Goal: Information Seeking & Learning: Learn about a topic

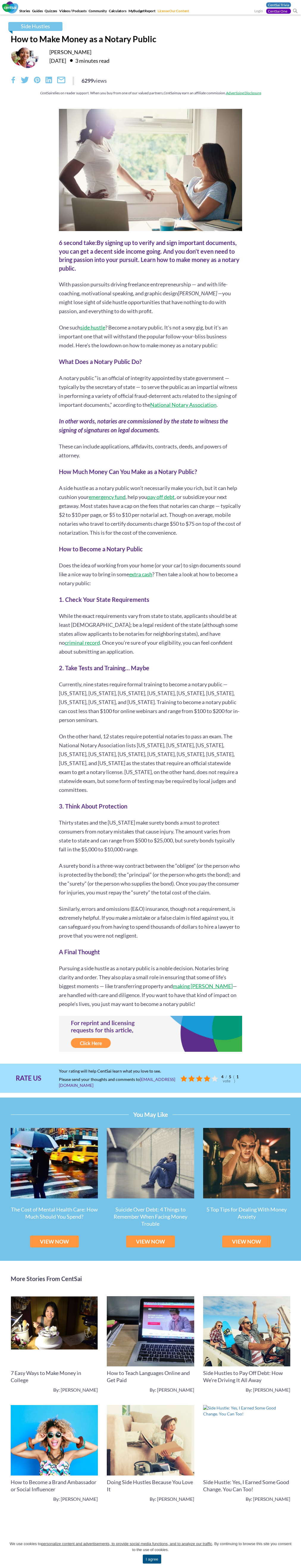
click at [150, 84] on div "6299 views" at bounding box center [150, 81] width 280 height 9
click at [150, 77] on div "Side Hustles How to Make Money as a Notary Public [PERSON_NAME] [DATE] 3 minute…" at bounding box center [150, 61] width 289 height 79
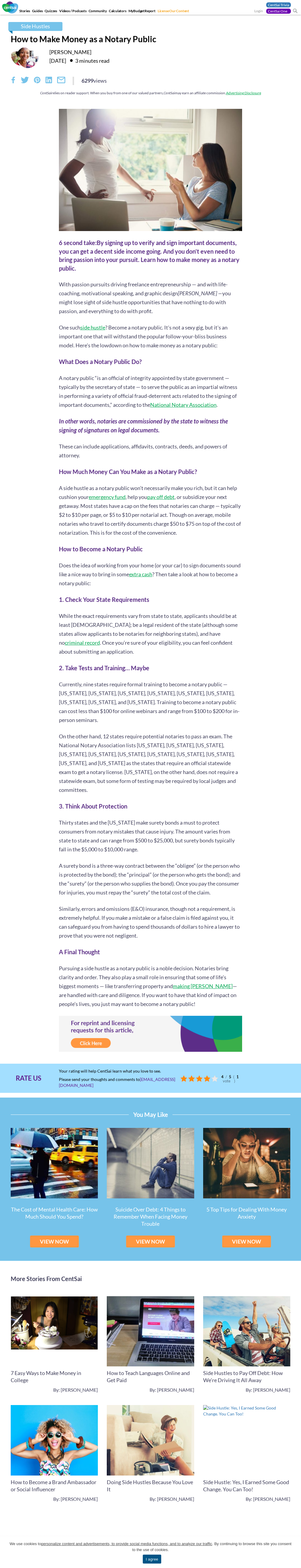
click at [150, 84] on div "6299 views" at bounding box center [150, 81] width 280 height 9
click at [150, 1541] on span "We use cookies to personalize content and advertisements, to provide social med…" at bounding box center [150, 1547] width 283 height 12
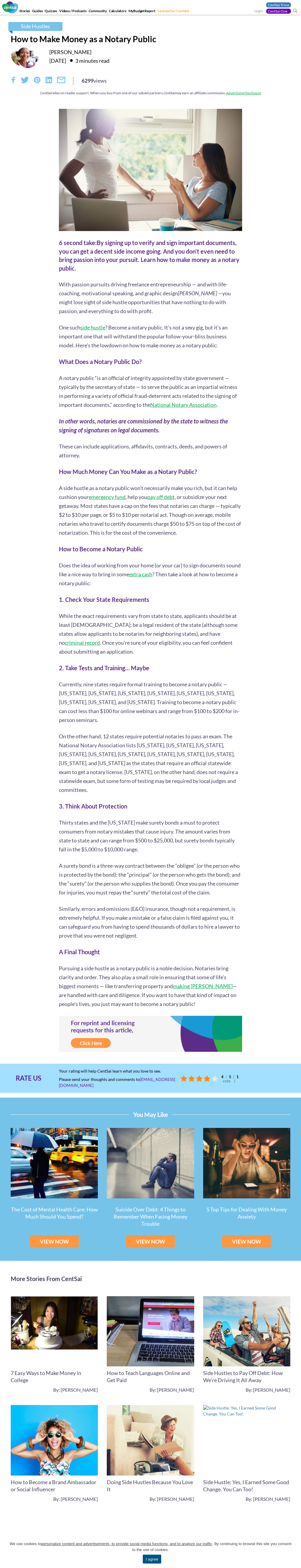
click at [150, 77] on div "Side Hustles How to Make Money as a Notary Public [PERSON_NAME] [DATE] 3 minute…" at bounding box center [150, 61] width 289 height 79
click at [152, 1555] on link "I agree" at bounding box center [152, 1559] width 18 height 9
